Goal: Task Accomplishment & Management: Use online tool/utility

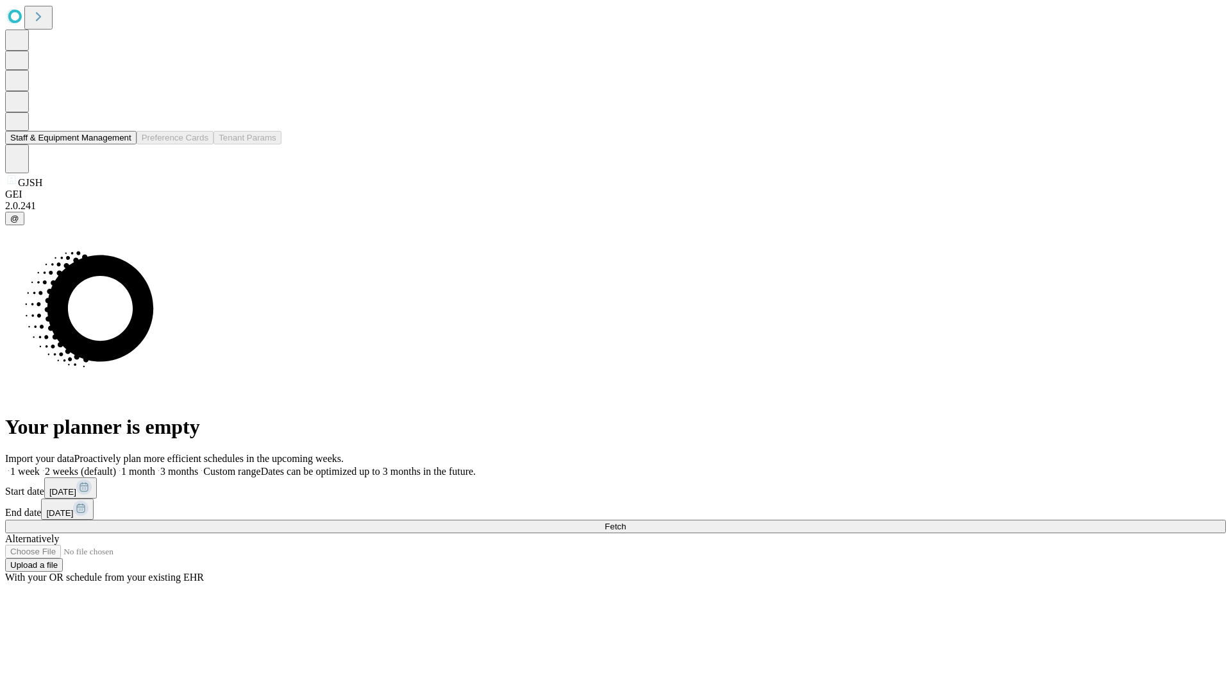
click at [122, 144] on button "Staff & Equipment Management" at bounding box center [70, 137] width 131 height 13
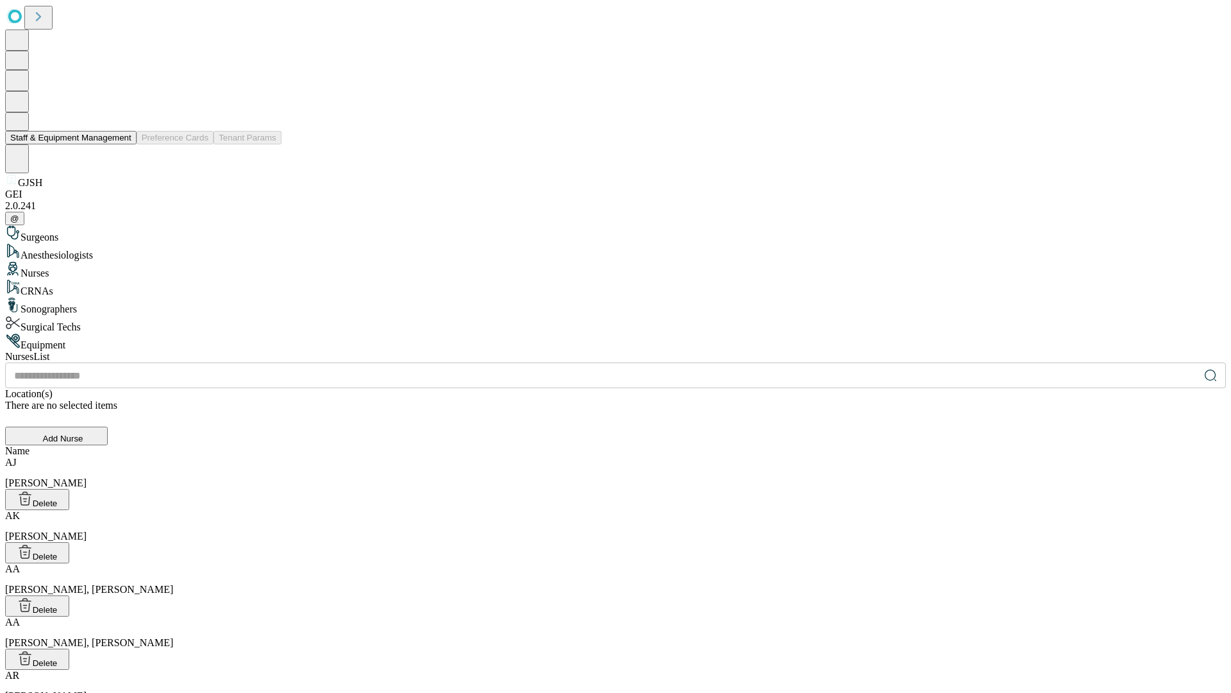
click at [122, 144] on button "Staff & Equipment Management" at bounding box center [70, 137] width 131 height 13
